Goal: Transaction & Acquisition: Download file/media

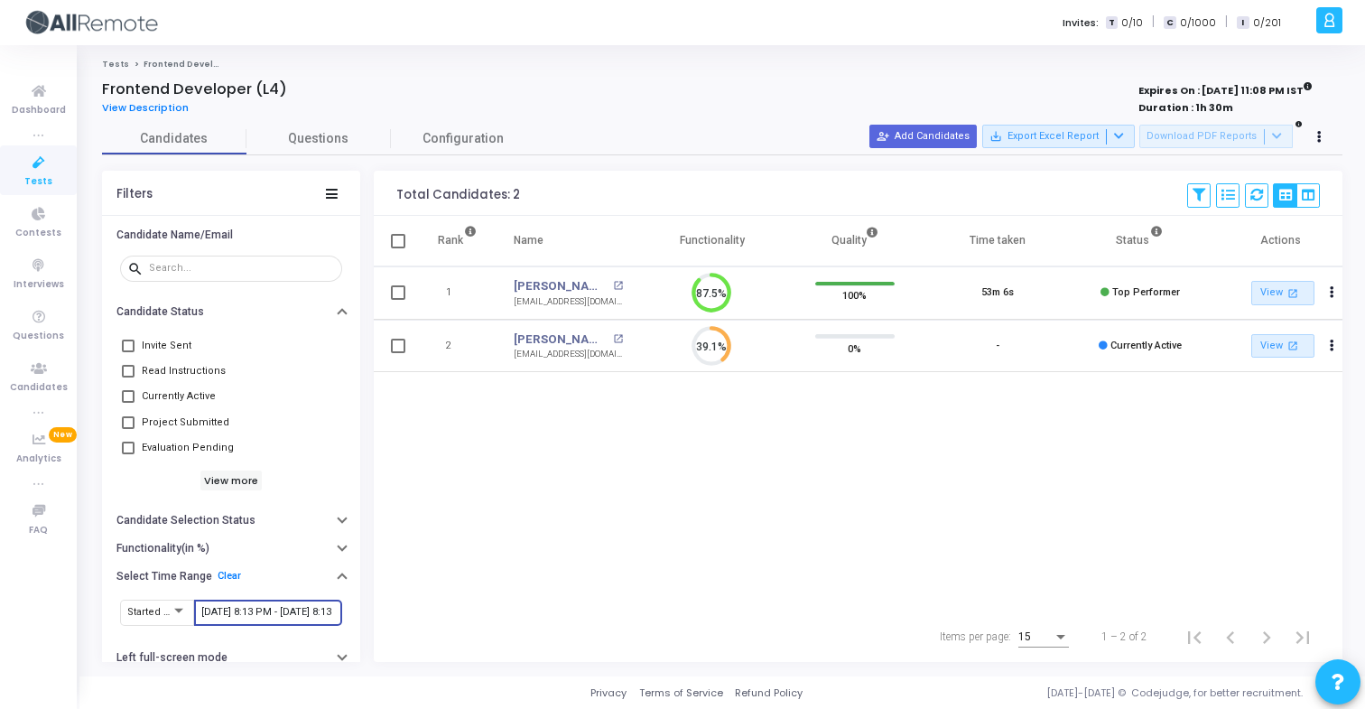
click at [274, 597] on div "[DATE] 8:13 PM - [DATE] 8:13 PM" at bounding box center [268, 611] width 134 height 29
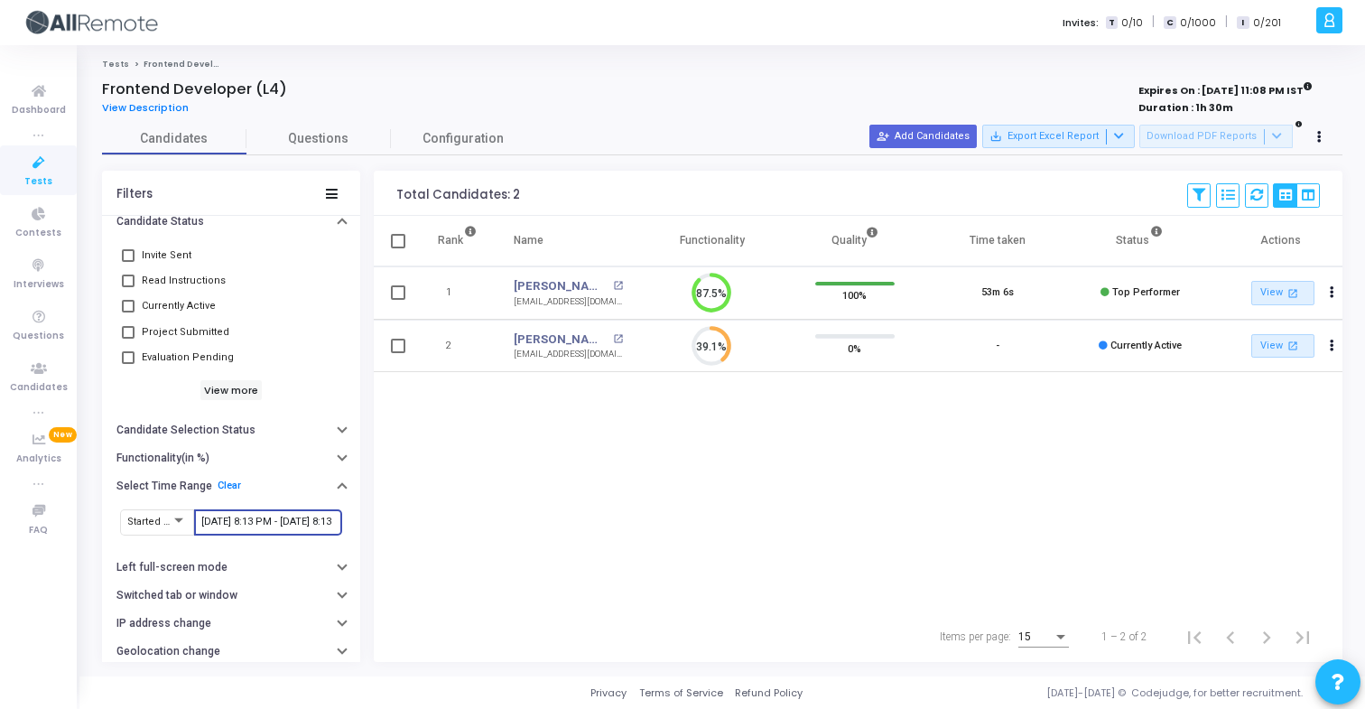
click at [292, 524] on input "[DATE] 8:13 PM - [DATE] 8:13 PM" at bounding box center [268, 521] width 134 height 11
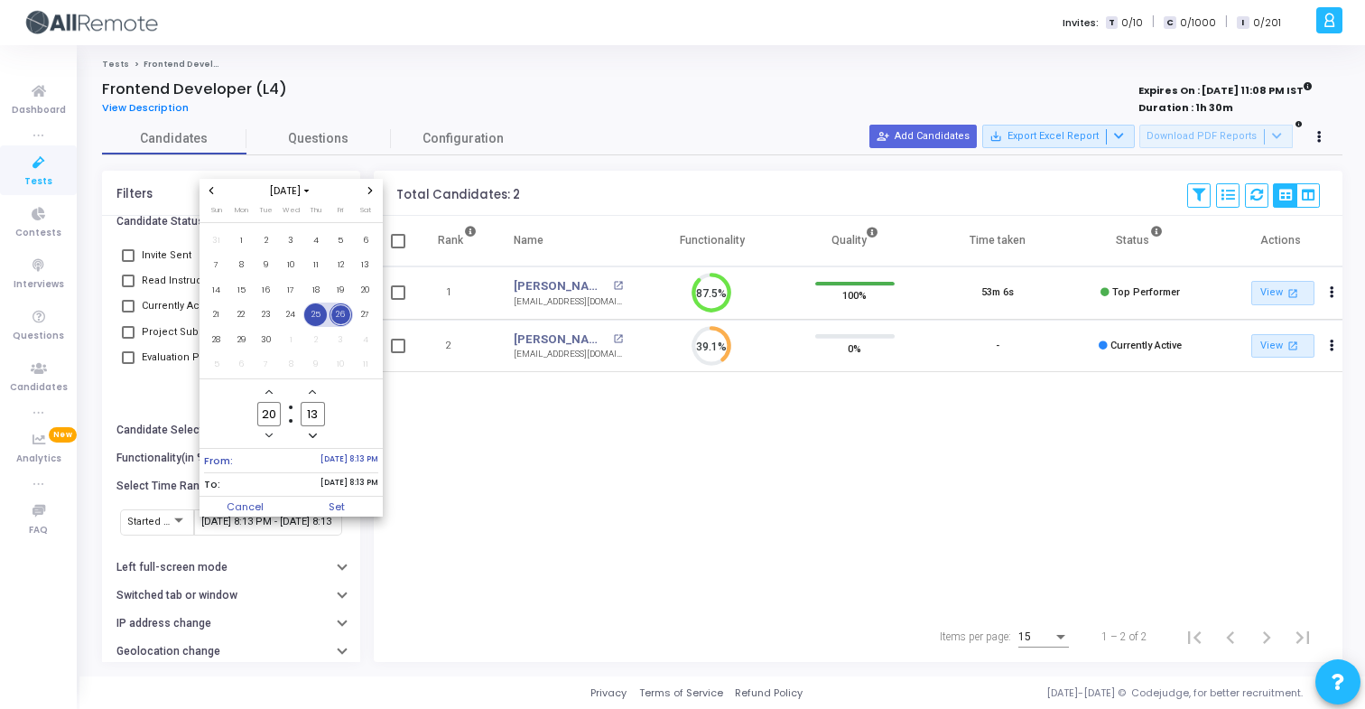
click at [317, 319] on span "25" at bounding box center [315, 314] width 23 height 23
click at [340, 319] on span "26" at bounding box center [341, 314] width 23 height 23
click at [346, 512] on span "Set" at bounding box center [337, 507] width 92 height 20
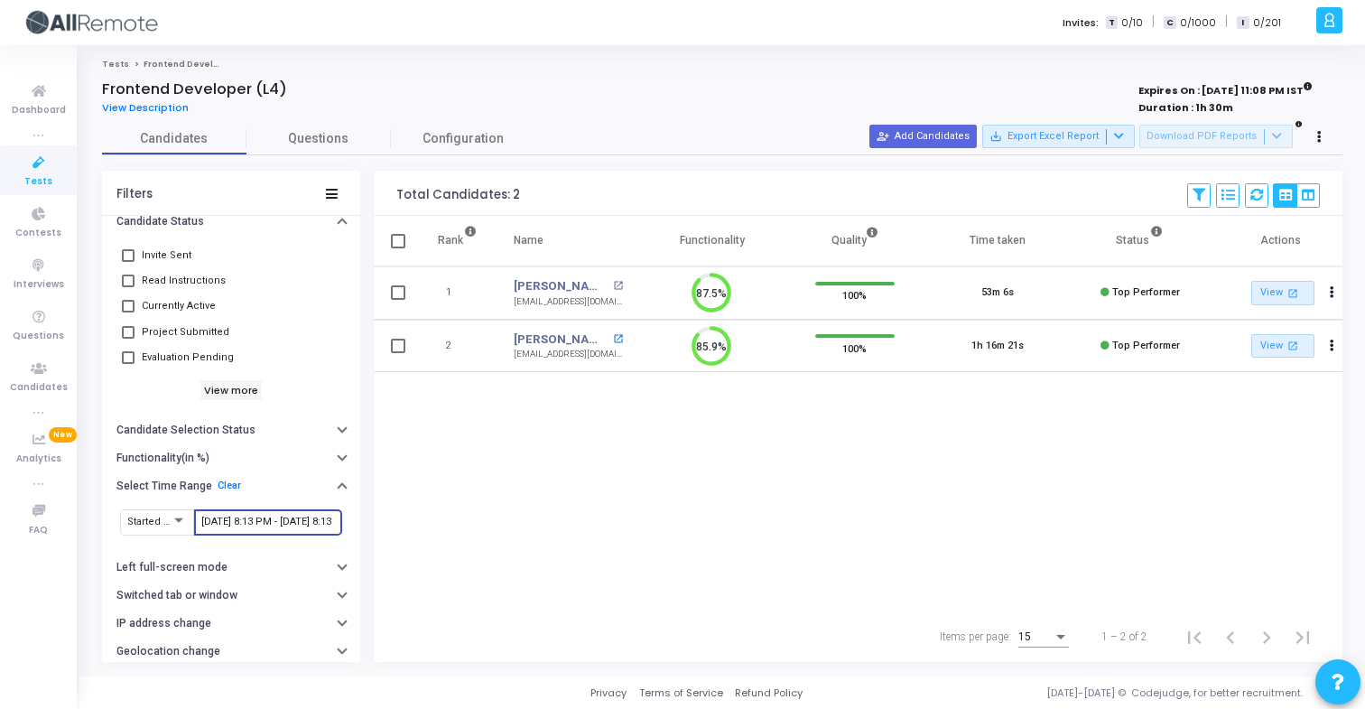
click at [617, 339] on mat-icon "open_in_new" at bounding box center [618, 339] width 10 height 10
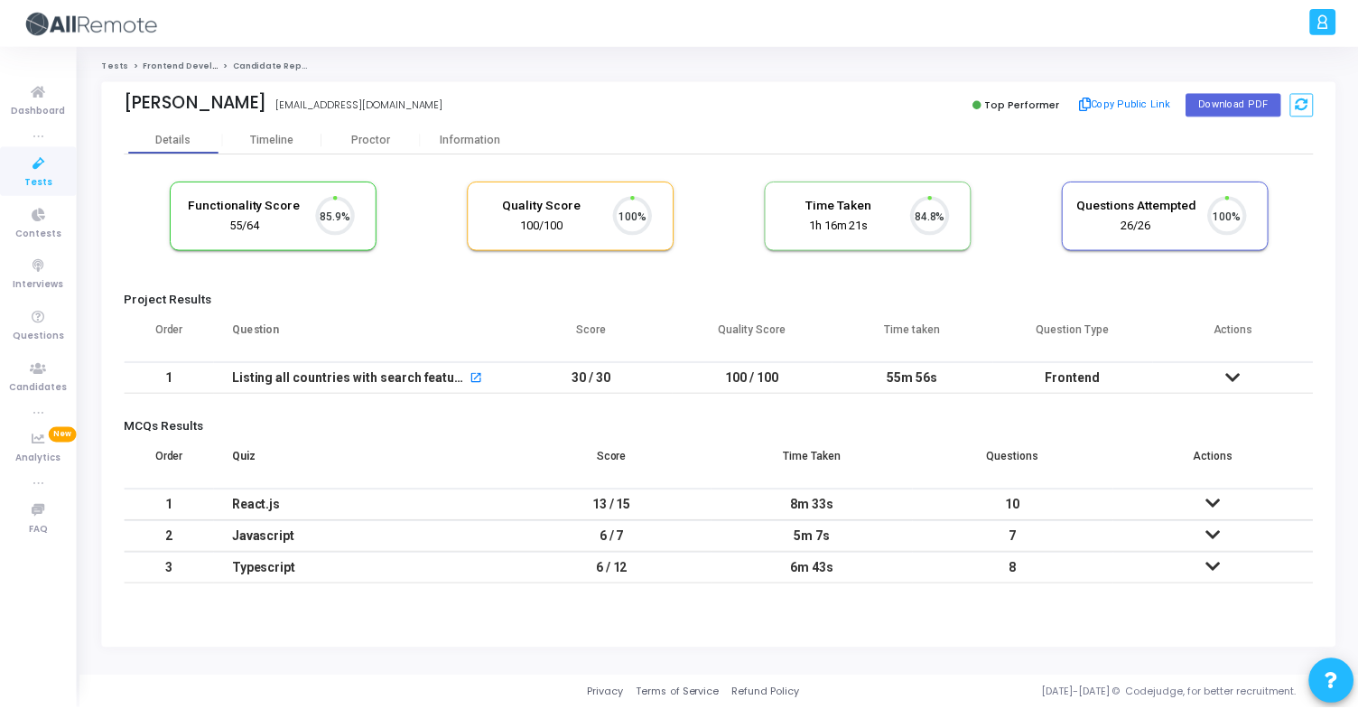
scroll to position [38, 46]
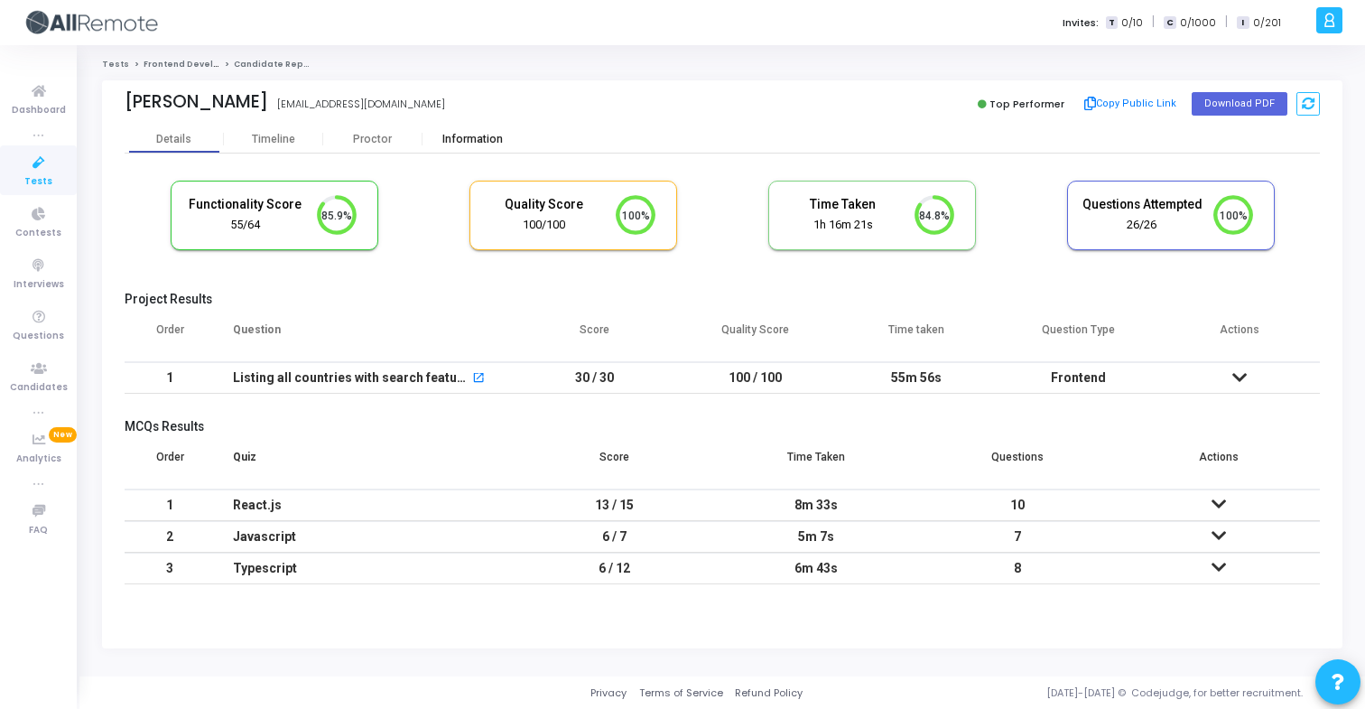
click at [502, 143] on div "Information" at bounding box center [472, 140] width 99 height 14
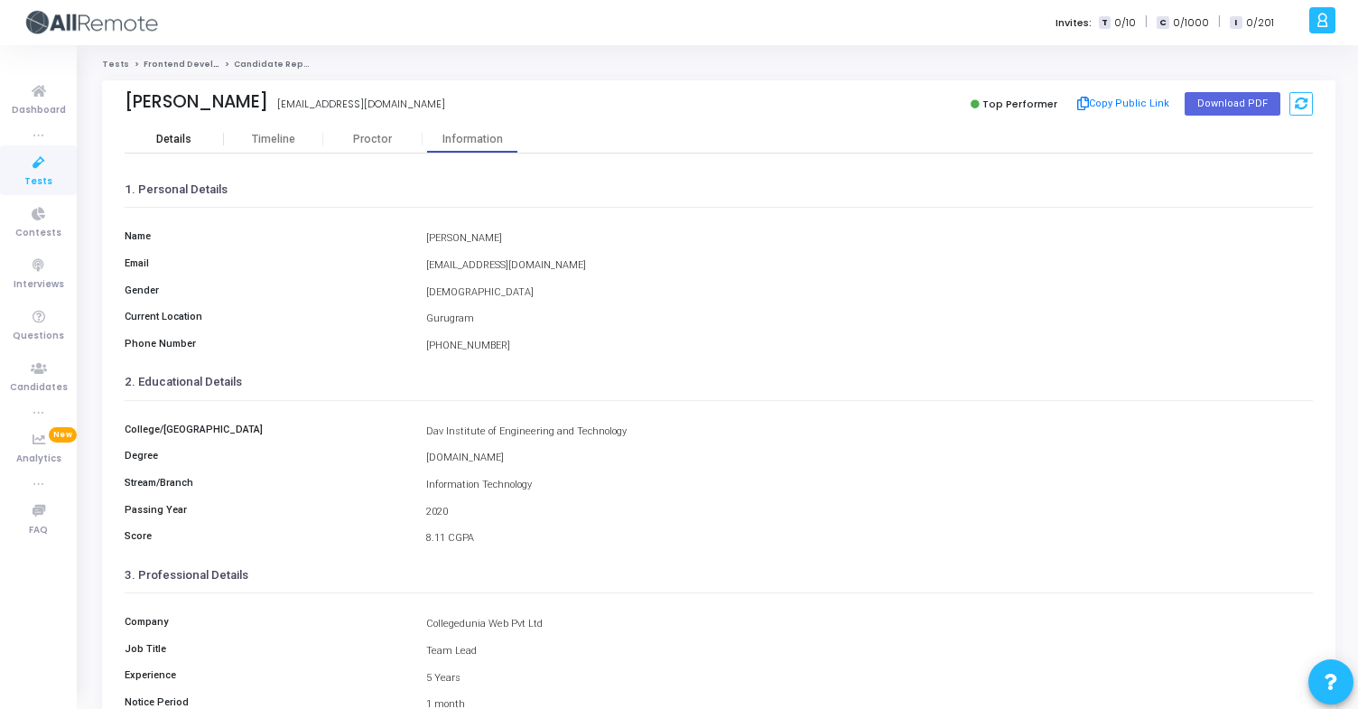
click at [182, 136] on div "Details" at bounding box center [173, 140] width 35 height 14
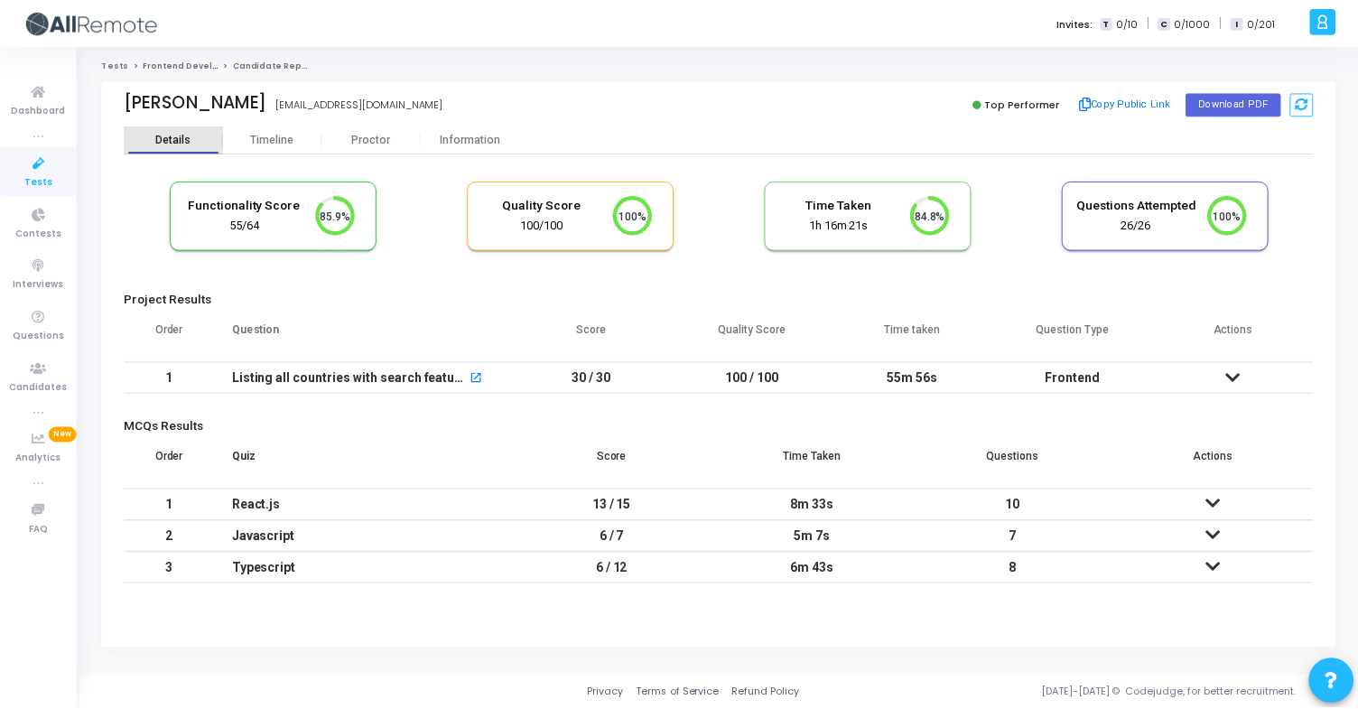
scroll to position [8, 8]
click at [454, 140] on div "Information" at bounding box center [472, 140] width 99 height 14
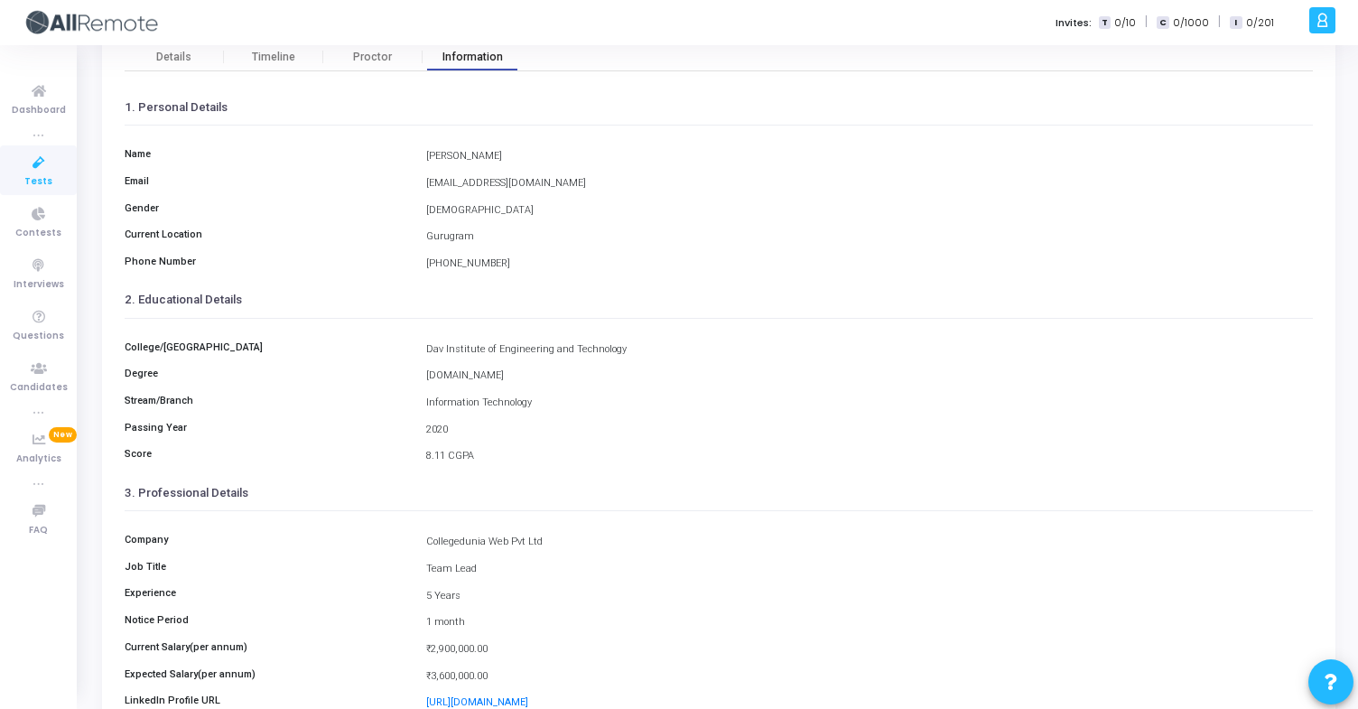
scroll to position [236, 0]
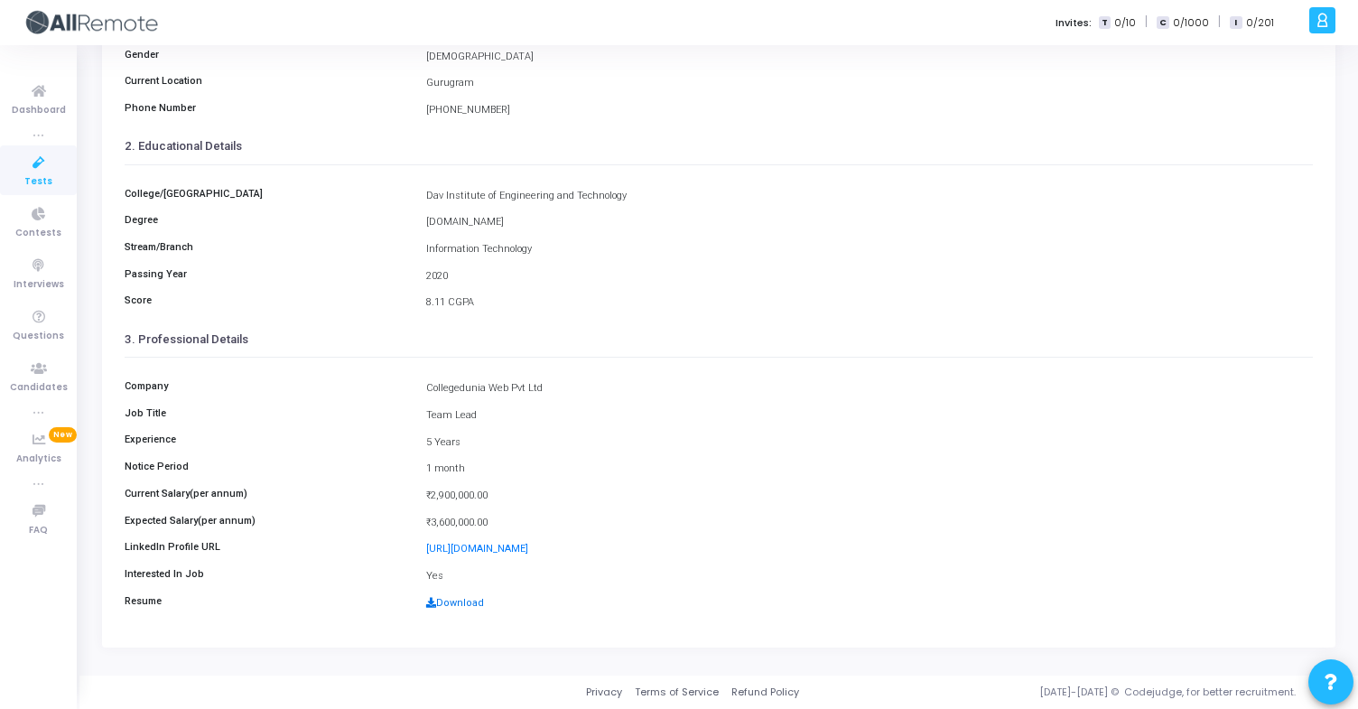
click at [458, 601] on link "Download" at bounding box center [455, 603] width 58 height 12
